Goal: Transaction & Acquisition: Download file/media

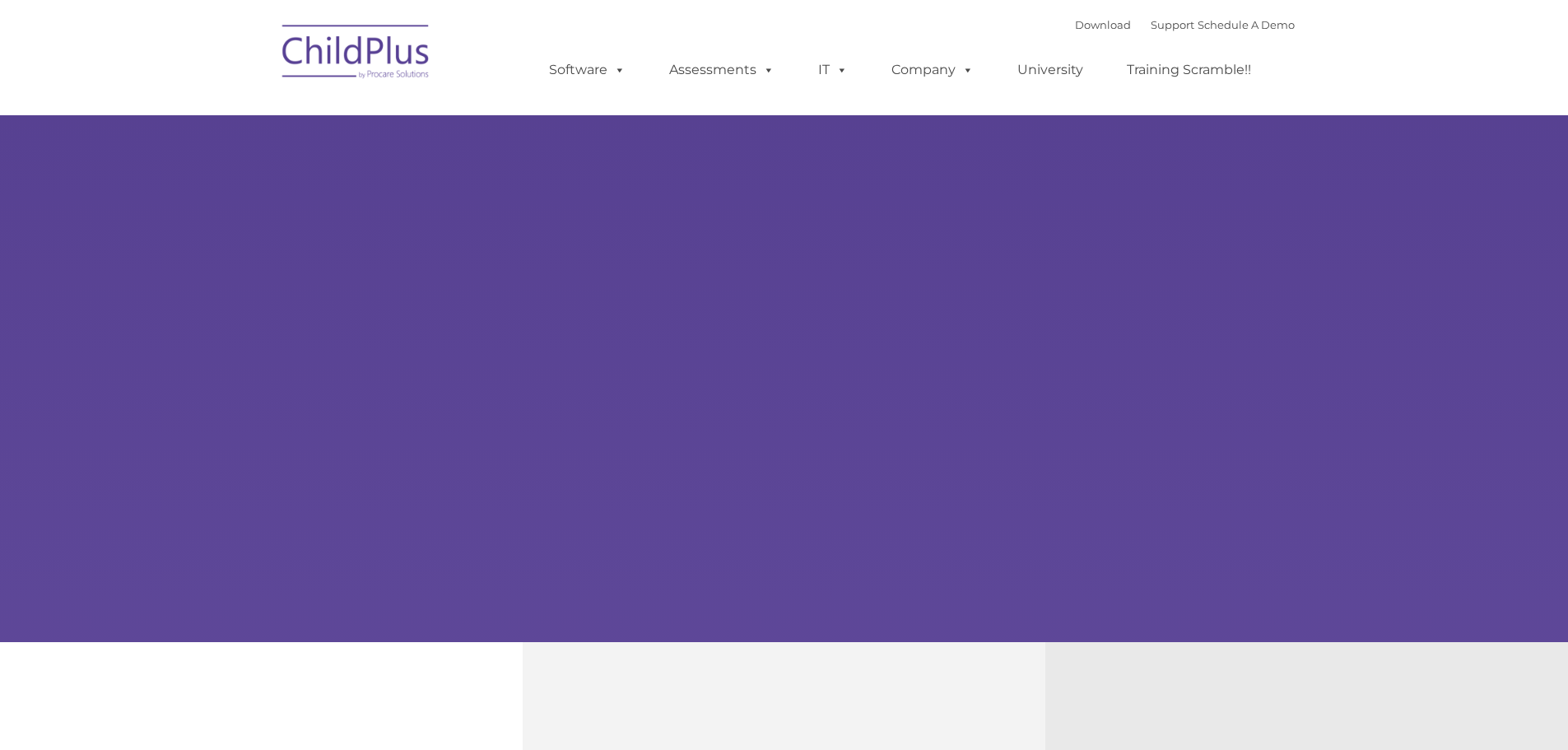
type input ""
select select "MEDIUM"
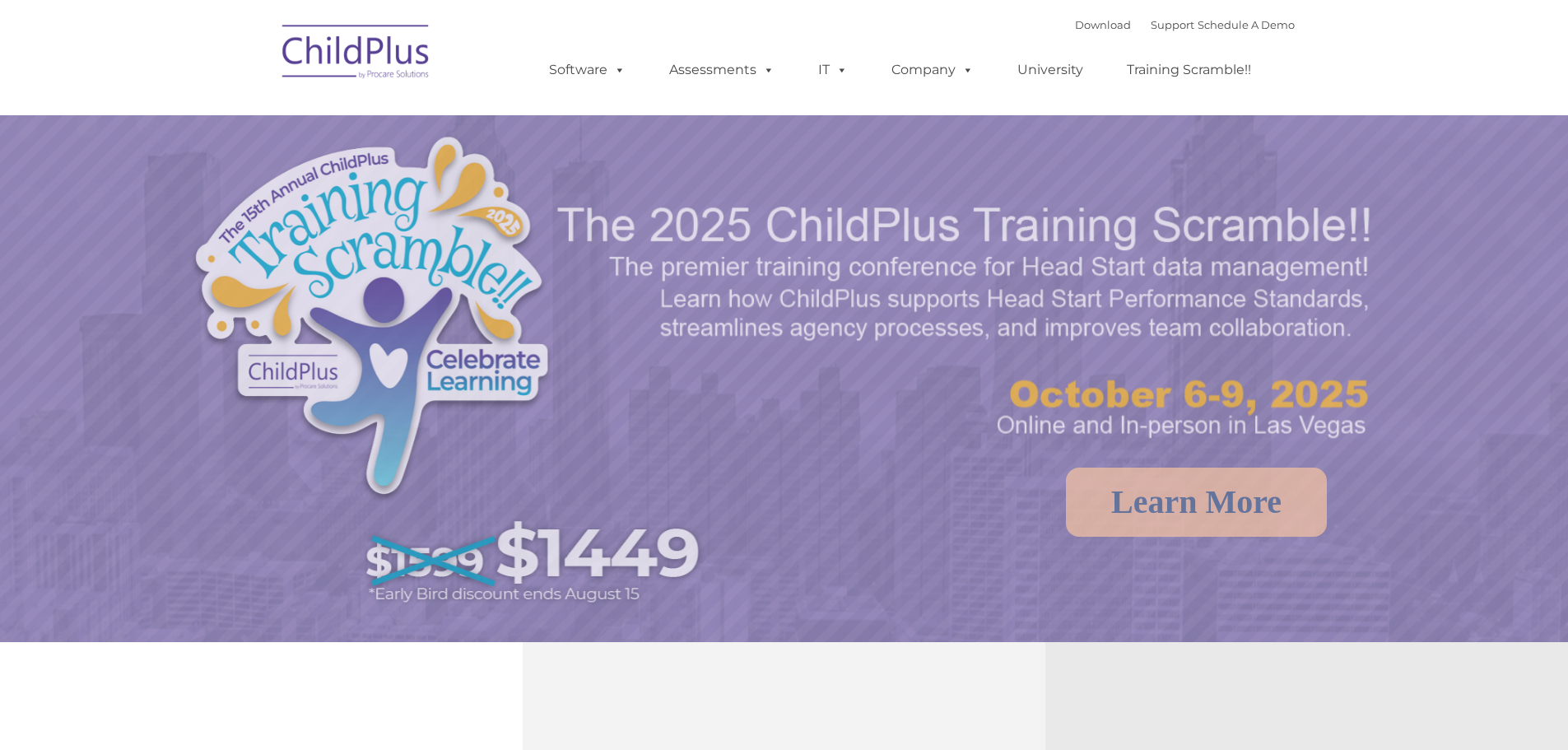
select select "MEDIUM"
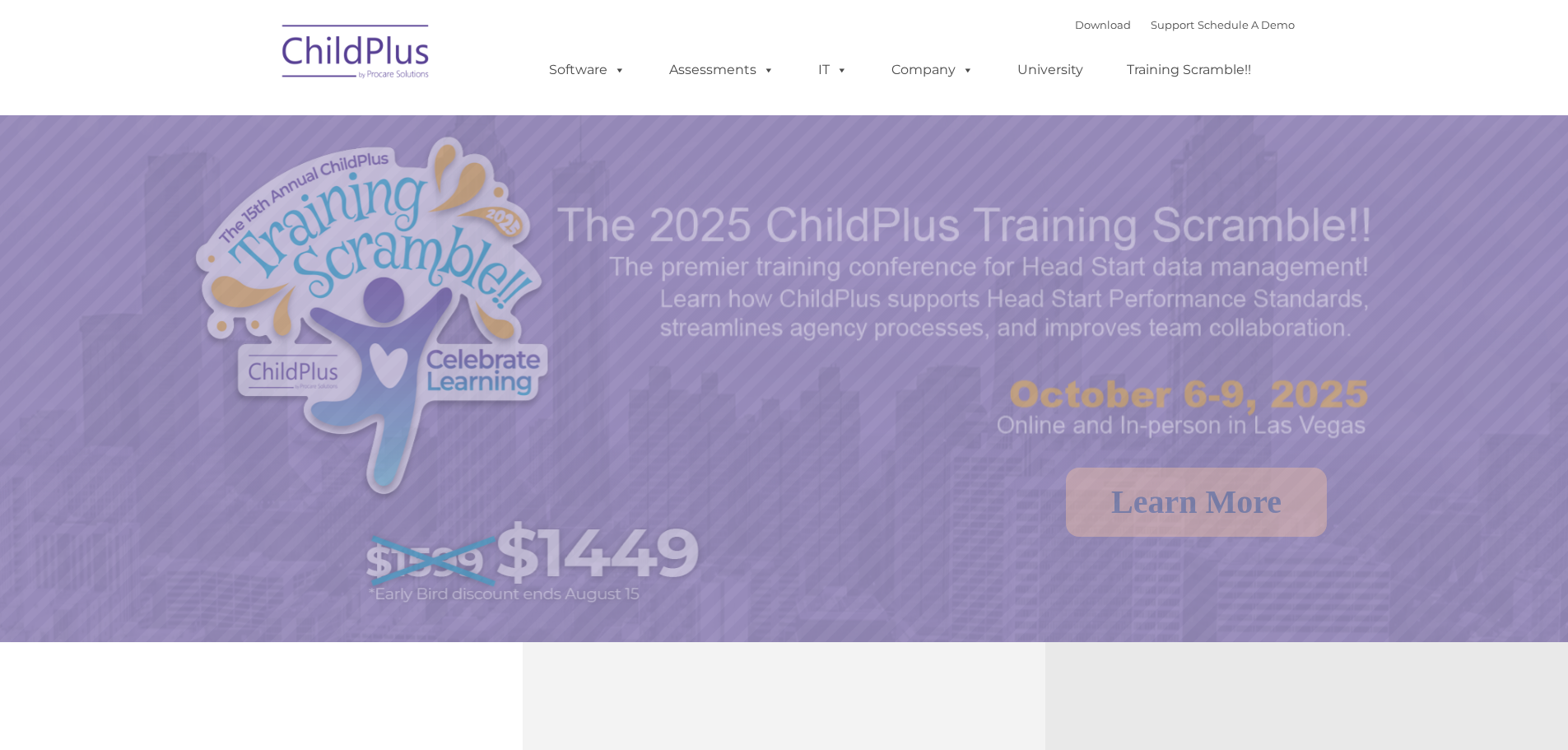
select select "MEDIUM"
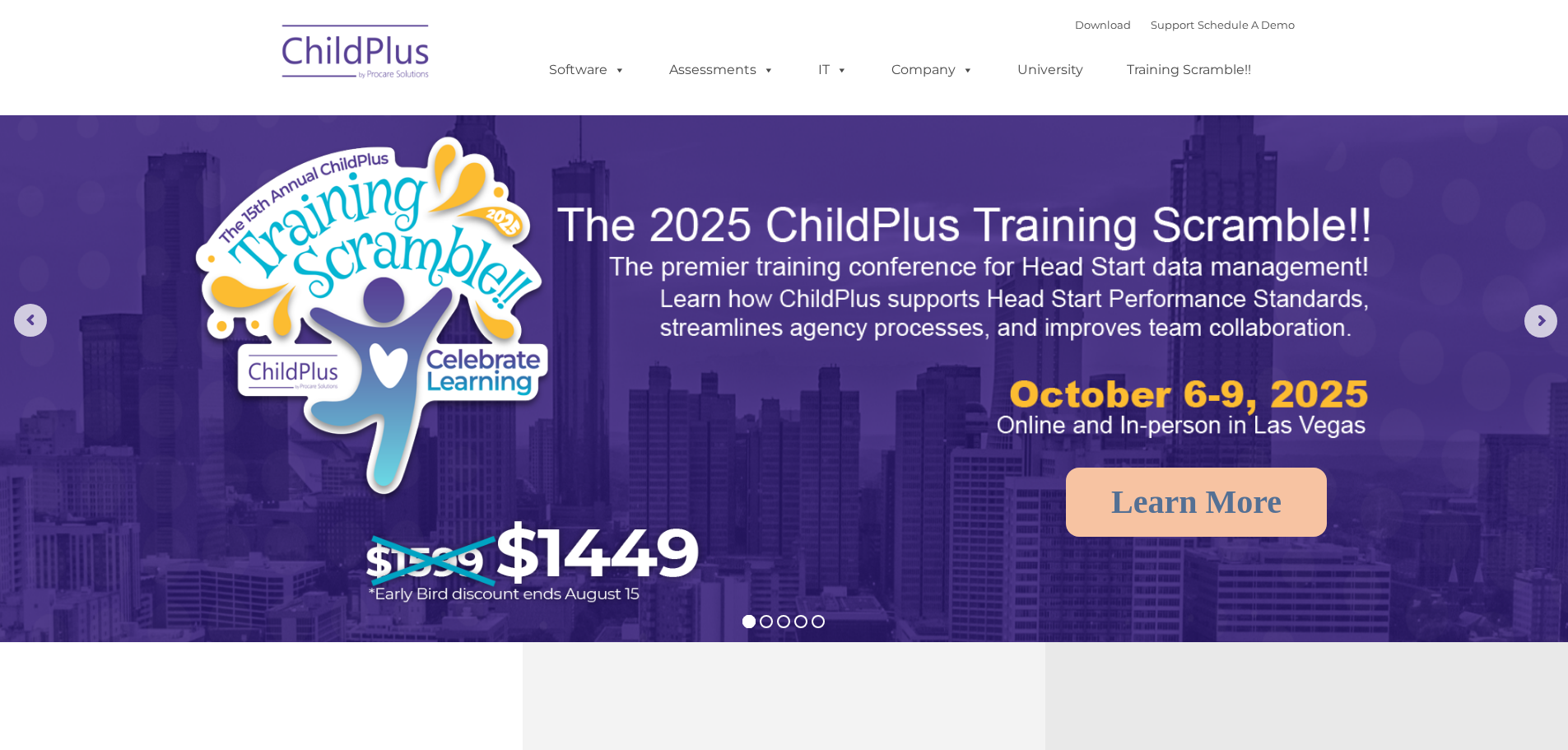
click at [1075, 16] on div "Download Support | Schedule A Demo " at bounding box center [1185, 25] width 220 height 25
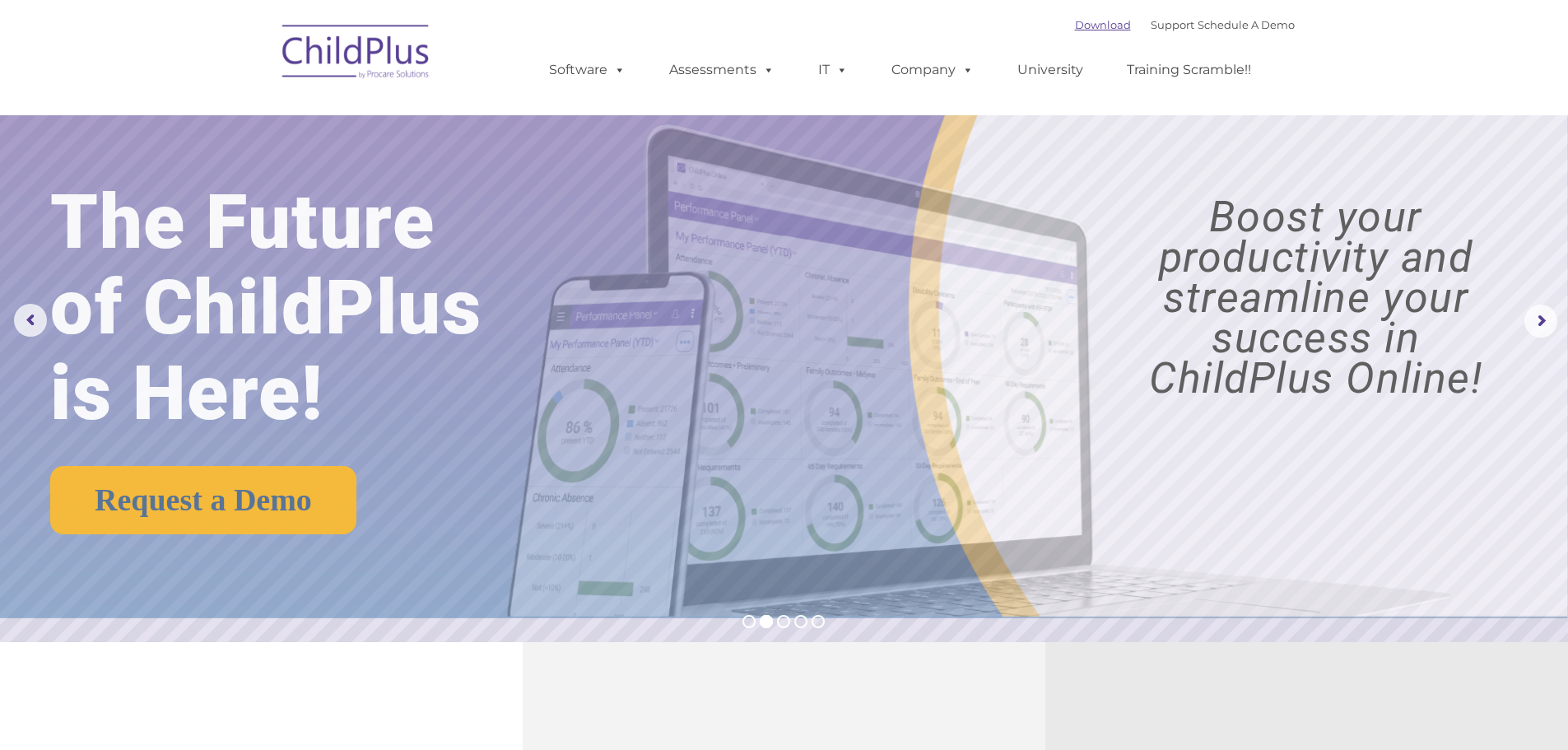
click at [1075, 21] on link "Download" at bounding box center [1103, 25] width 56 height 13
